Goal: Task Accomplishment & Management: Manage account settings

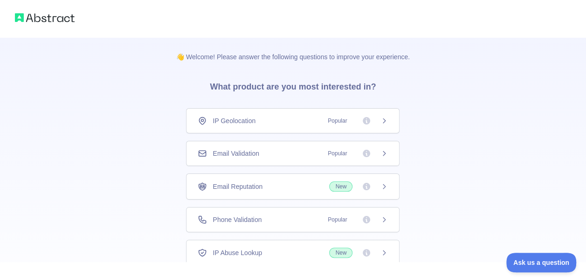
click at [276, 117] on div "IP Geolocation Popular" at bounding box center [293, 120] width 190 height 9
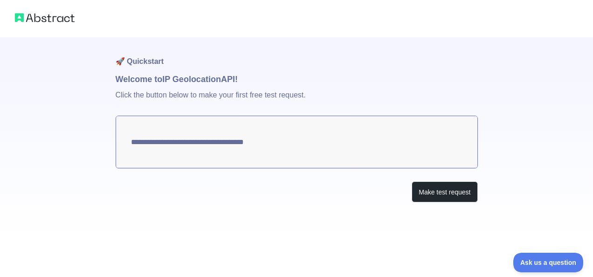
type textarea "**********"
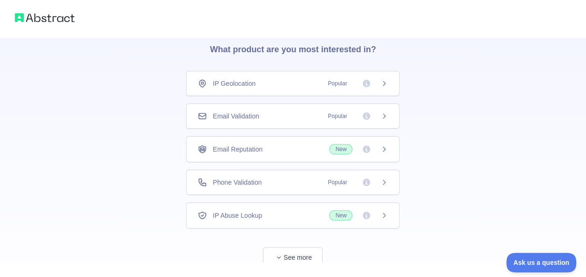
scroll to position [63, 0]
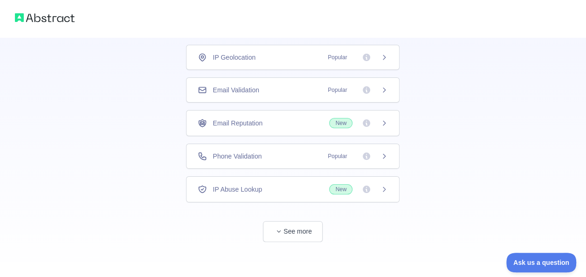
click at [267, 153] on div "Phone Validation Popular" at bounding box center [293, 155] width 190 height 9
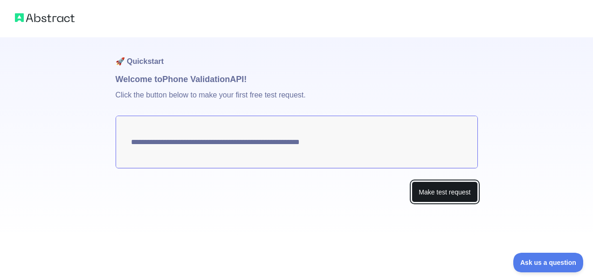
click at [447, 200] on button "Make test request" at bounding box center [445, 191] width 66 height 21
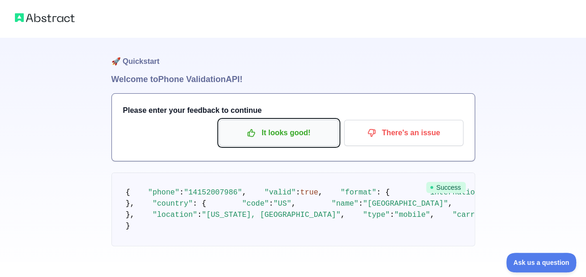
click at [311, 131] on p "It looks good!" at bounding box center [278, 133] width 105 height 16
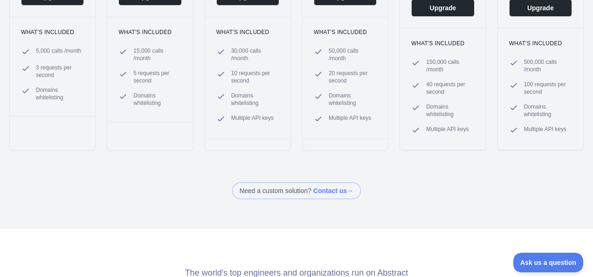
scroll to position [243, 0]
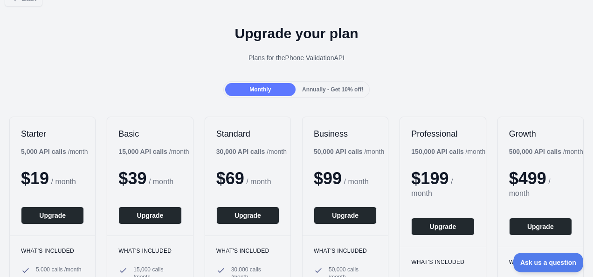
scroll to position [0, 0]
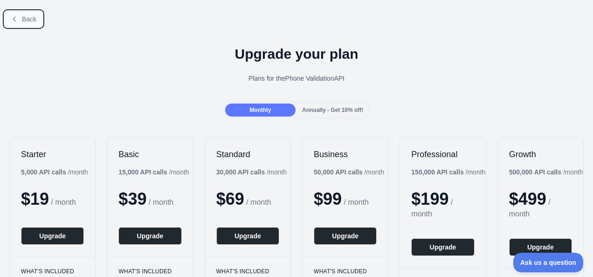
click at [30, 11] on button "Back" at bounding box center [24, 19] width 38 height 16
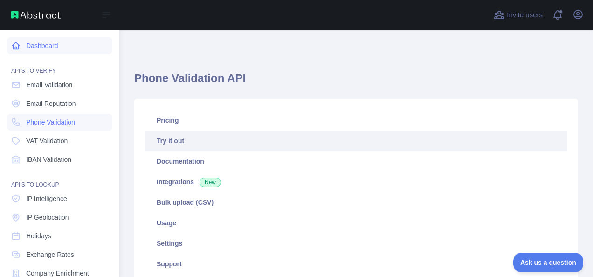
click at [55, 48] on link "Dashboard" at bounding box center [59, 45] width 104 height 17
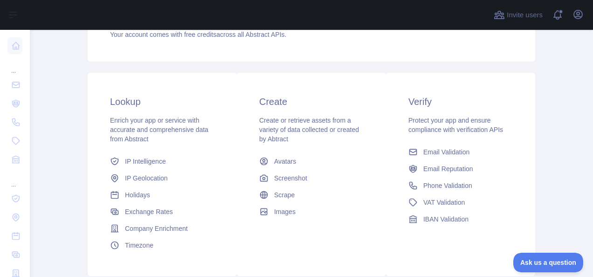
scroll to position [187, 0]
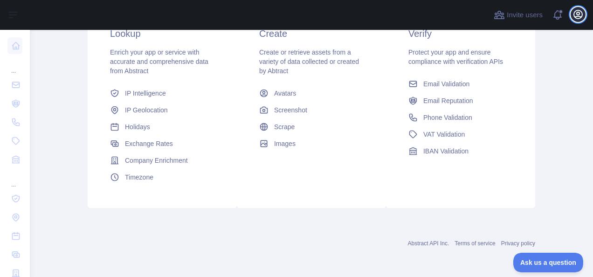
click at [578, 19] on icon "button" at bounding box center [578, 14] width 8 height 8
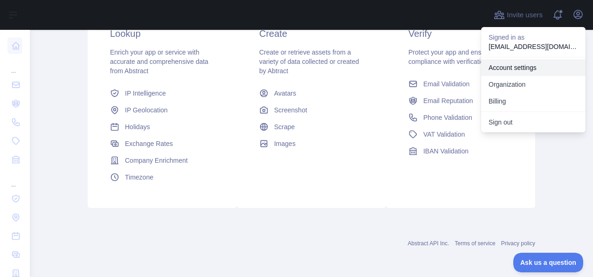
click at [540, 67] on link "Account settings" at bounding box center [533, 67] width 104 height 17
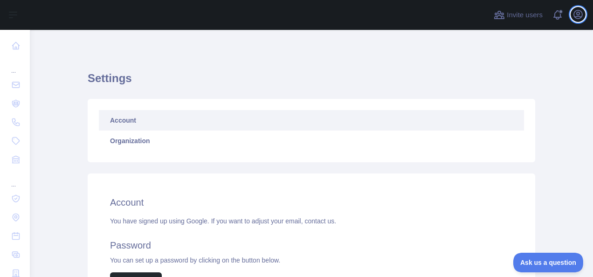
scroll to position [102, 0]
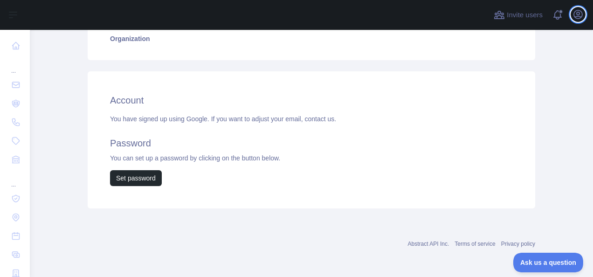
click at [573, 21] on button "Open user menu" at bounding box center [578, 14] width 15 height 15
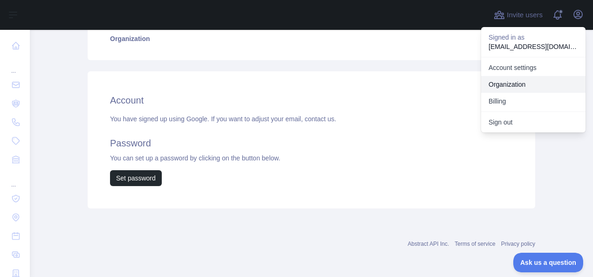
click at [512, 79] on link "Organization" at bounding box center [533, 84] width 104 height 17
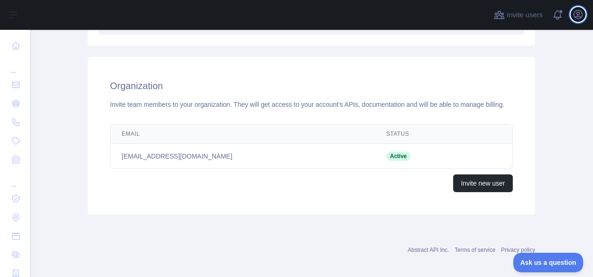
scroll to position [122, 0]
